Goal: Navigation & Orientation: Find specific page/section

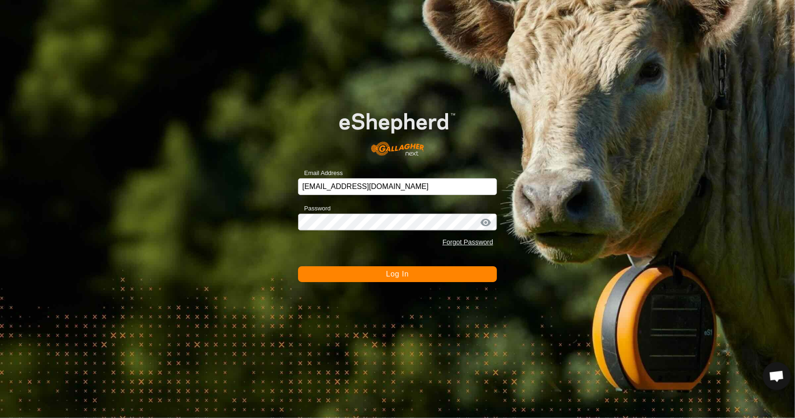
click at [372, 272] on button "Log In" at bounding box center [397, 274] width 199 height 16
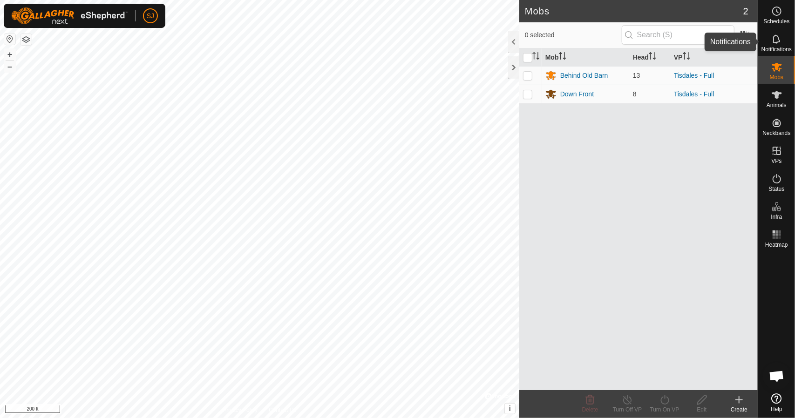
click at [777, 47] on span "Notifications" at bounding box center [776, 50] width 30 height 6
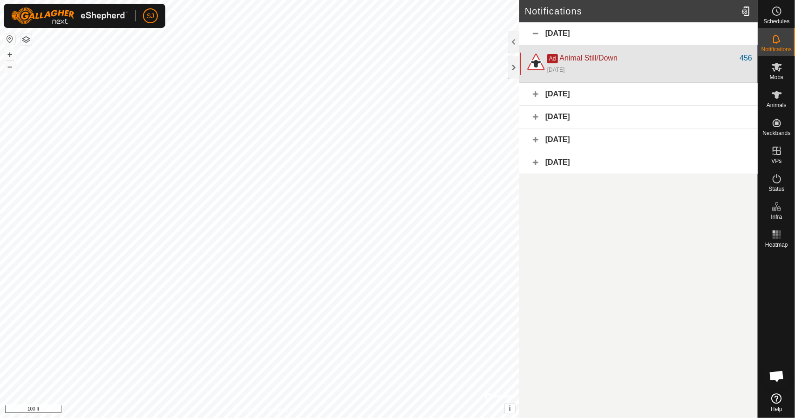
click at [611, 68] on div "1 day ago" at bounding box center [649, 69] width 205 height 11
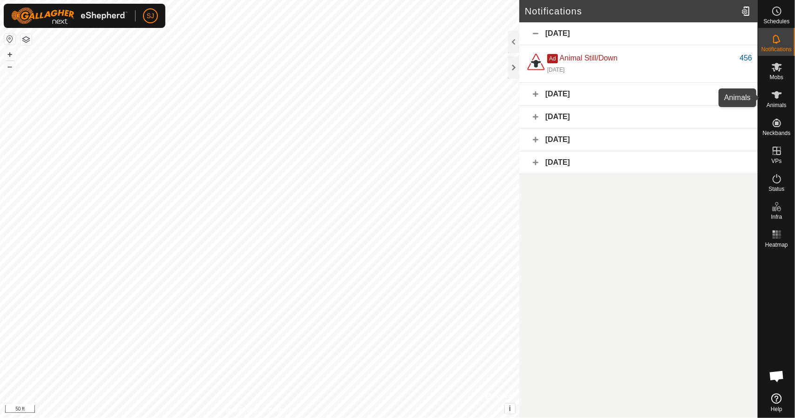
click at [782, 101] on es-animals-svg-icon at bounding box center [776, 95] width 17 height 15
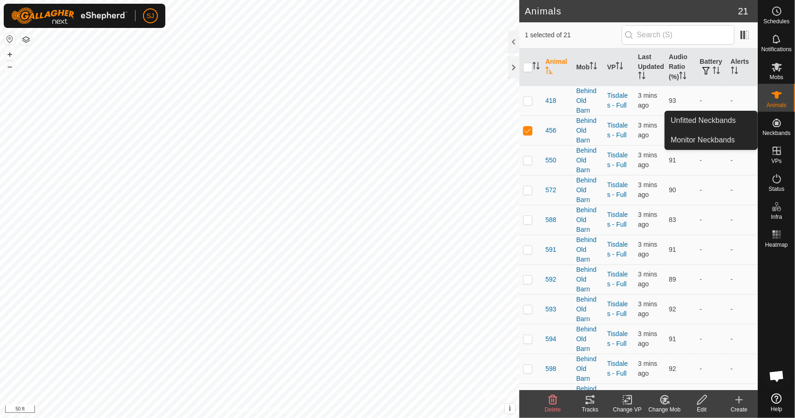
click at [781, 131] on span "Neckbands" at bounding box center [776, 133] width 28 height 6
